Goal: Check status: Check status

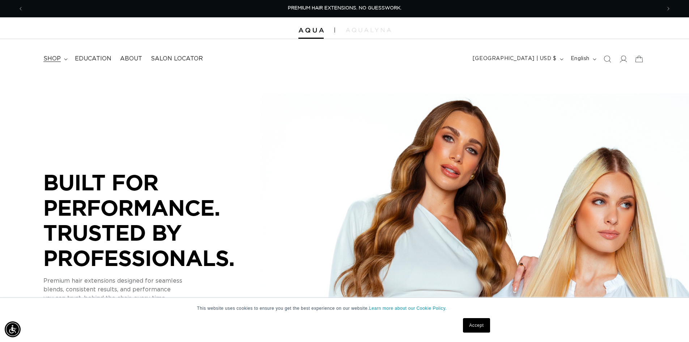
click at [62, 60] on summary "shop" at bounding box center [54, 59] width 31 height 16
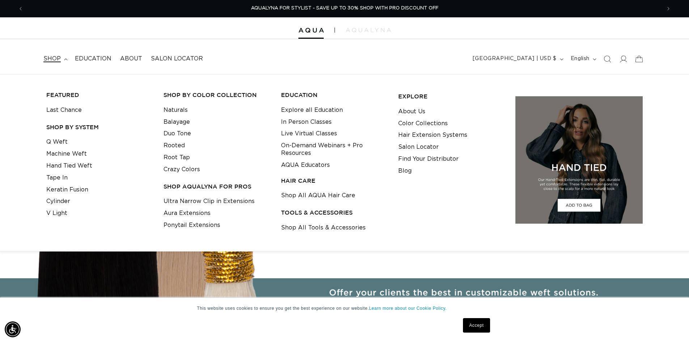
scroll to position [0, 1285]
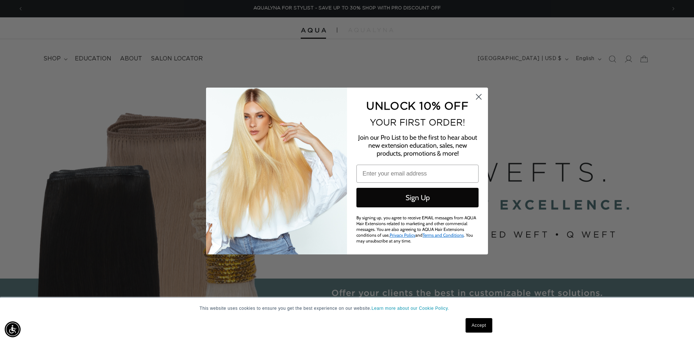
click at [478, 99] on circle "Close dialog" at bounding box center [479, 97] width 12 height 12
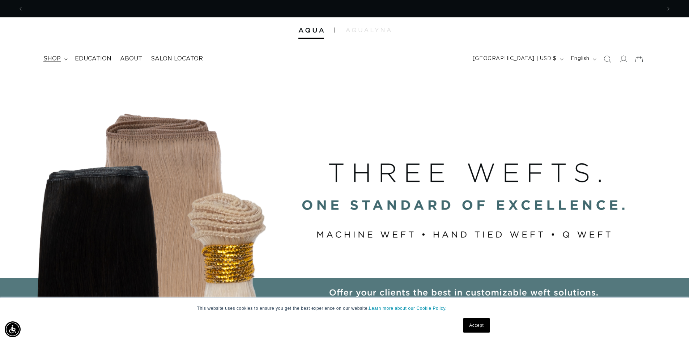
scroll to position [0, 0]
click at [62, 56] on summary "shop" at bounding box center [54, 59] width 31 height 16
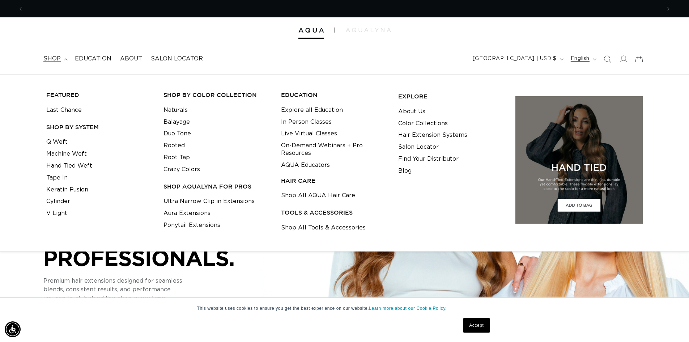
scroll to position [0, 637]
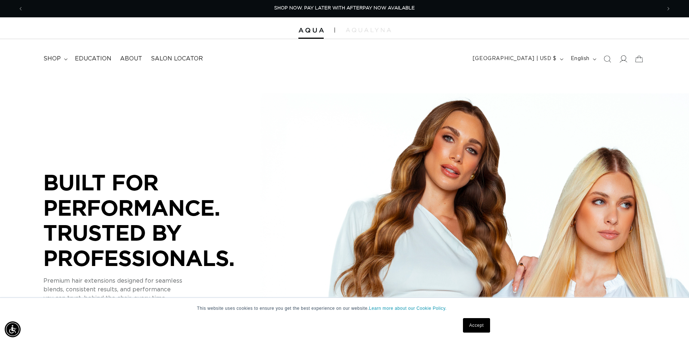
click at [625, 60] on icon at bounding box center [623, 59] width 8 height 8
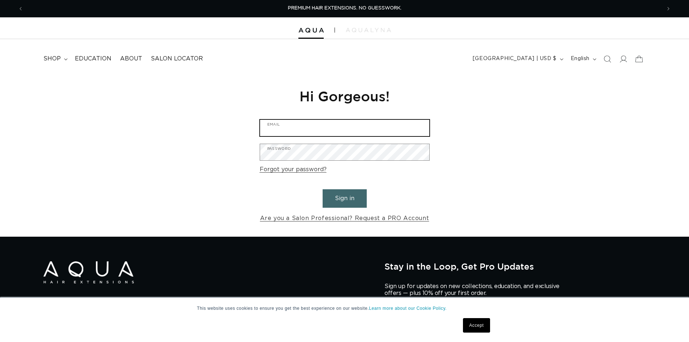
click at [376, 130] on input "Email" at bounding box center [344, 128] width 169 height 16
type input "[EMAIL_ADDRESS][DOMAIN_NAME]"
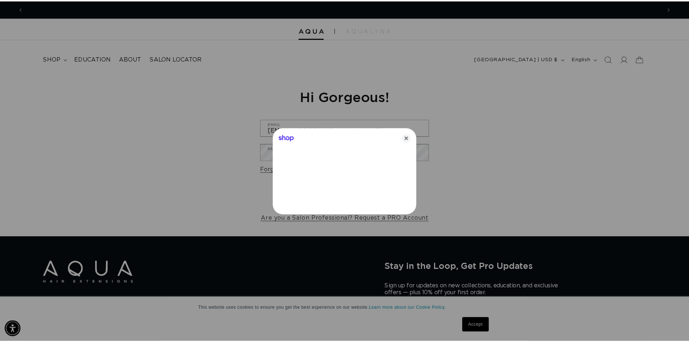
scroll to position [0, 1285]
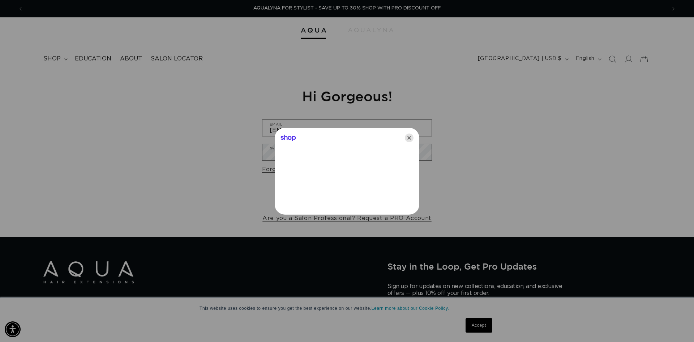
click at [411, 138] on icon "Close" at bounding box center [409, 137] width 9 height 9
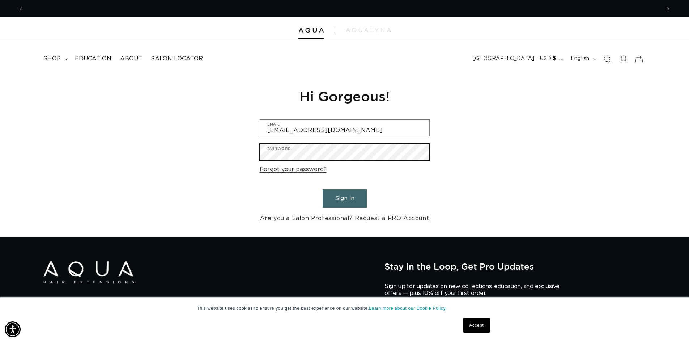
scroll to position [0, 0]
click at [322, 189] on button "Sign in" at bounding box center [344, 198] width 44 height 18
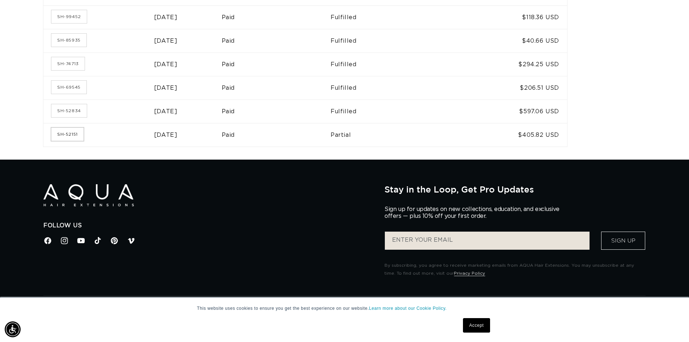
scroll to position [0, 1275]
click at [66, 134] on link "SH-52151" at bounding box center [67, 134] width 32 height 13
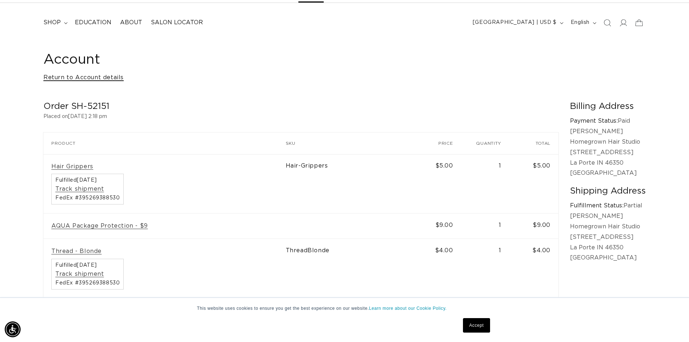
scroll to position [0, 637]
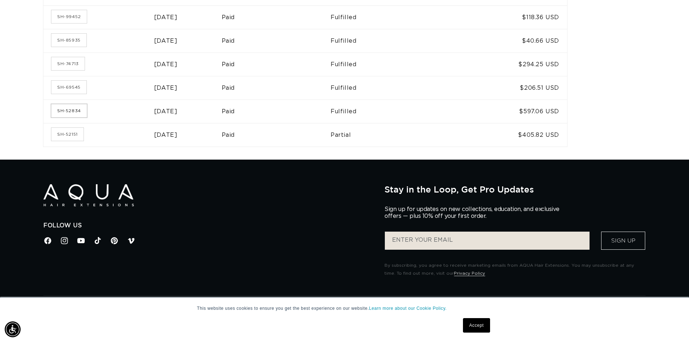
click at [68, 110] on link "SH-52834" at bounding box center [68, 110] width 35 height 13
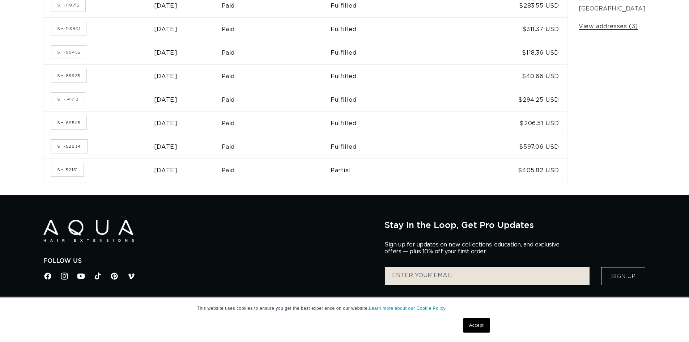
scroll to position [181, 0]
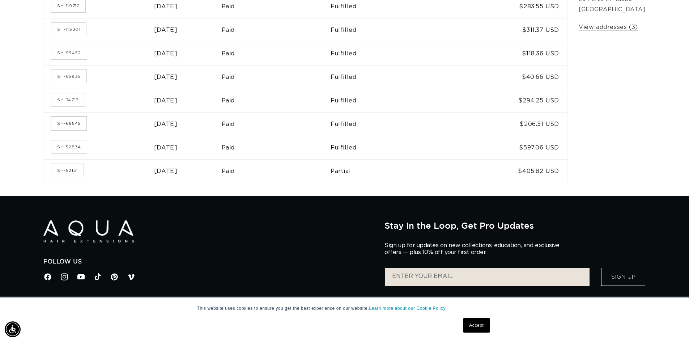
click at [68, 125] on link "SH-69545" at bounding box center [68, 123] width 35 height 13
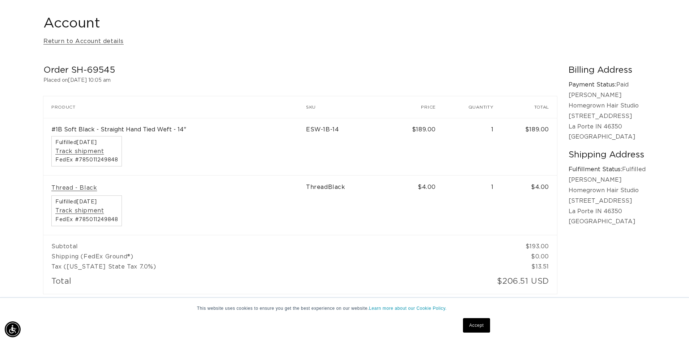
scroll to position [0, 637]
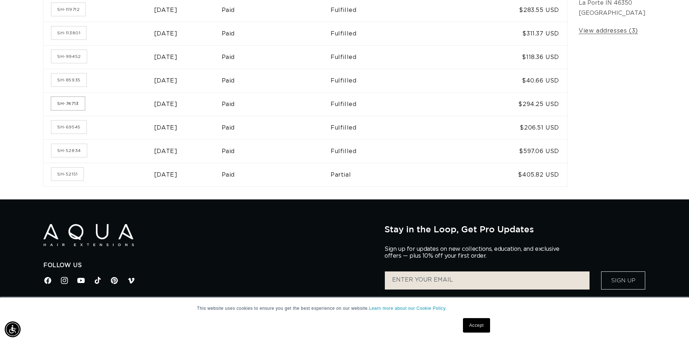
click at [63, 107] on link "SH-74713" at bounding box center [67, 103] width 33 height 13
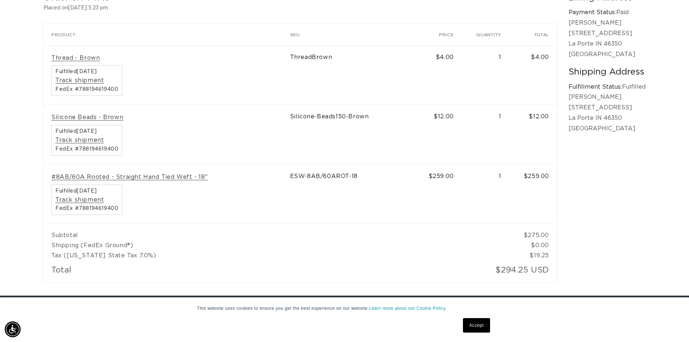
scroll to position [0, 1275]
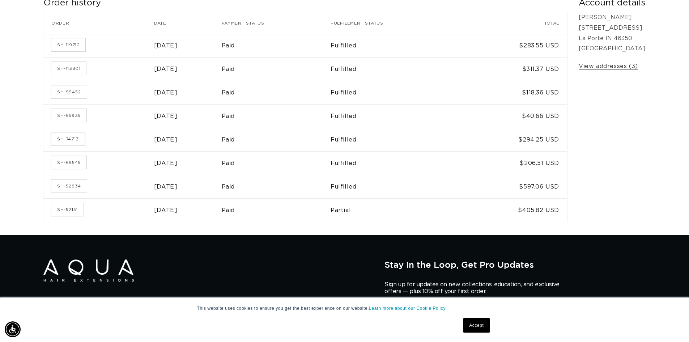
scroll to position [141, 0]
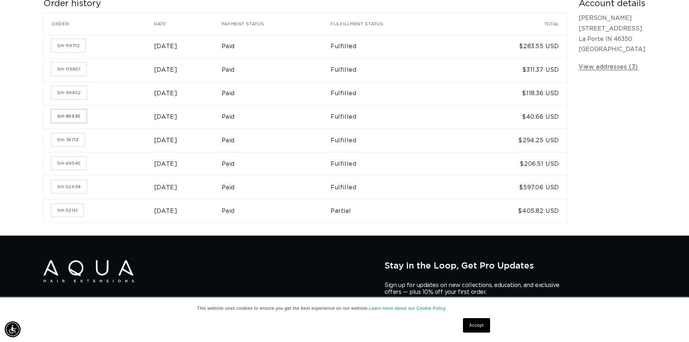
click at [63, 117] on link "SH-85935" at bounding box center [68, 116] width 35 height 13
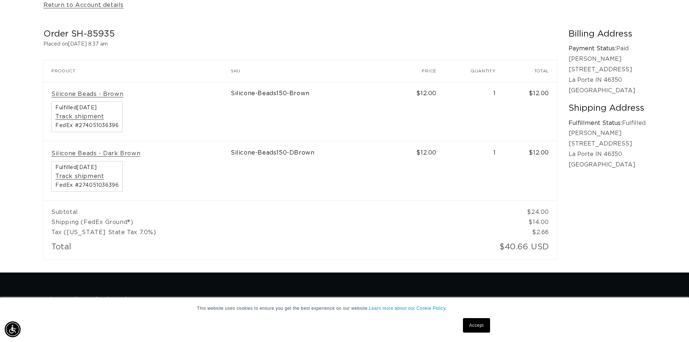
scroll to position [0, 637]
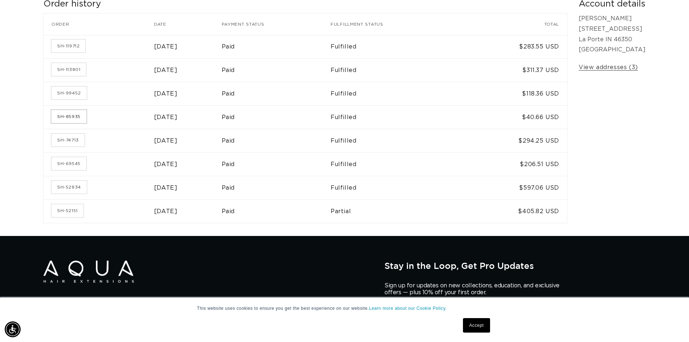
click at [71, 113] on link "SH-85935" at bounding box center [68, 116] width 35 height 13
click at [63, 96] on link "SH-99452" at bounding box center [68, 93] width 35 height 13
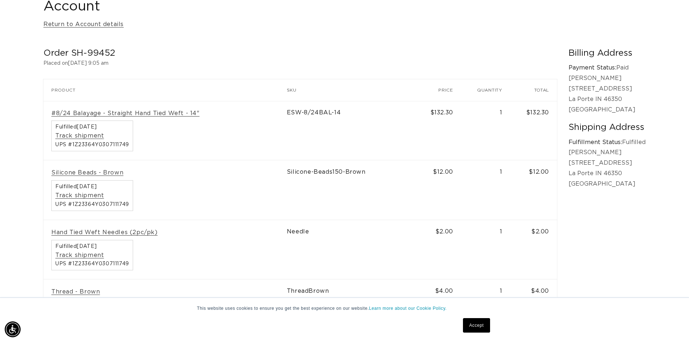
scroll to position [72, 0]
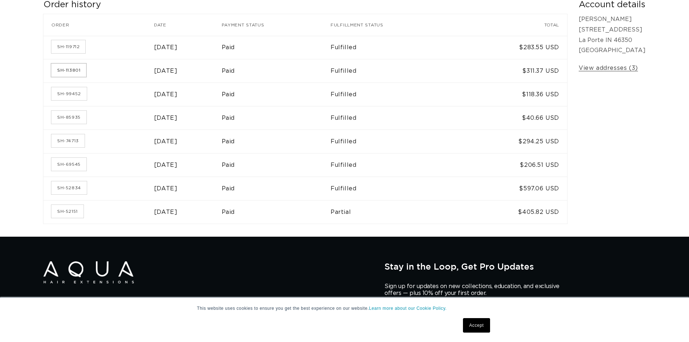
click at [71, 70] on link "SH-113801" at bounding box center [68, 70] width 35 height 13
